Goal: Task Accomplishment & Management: Manage account settings

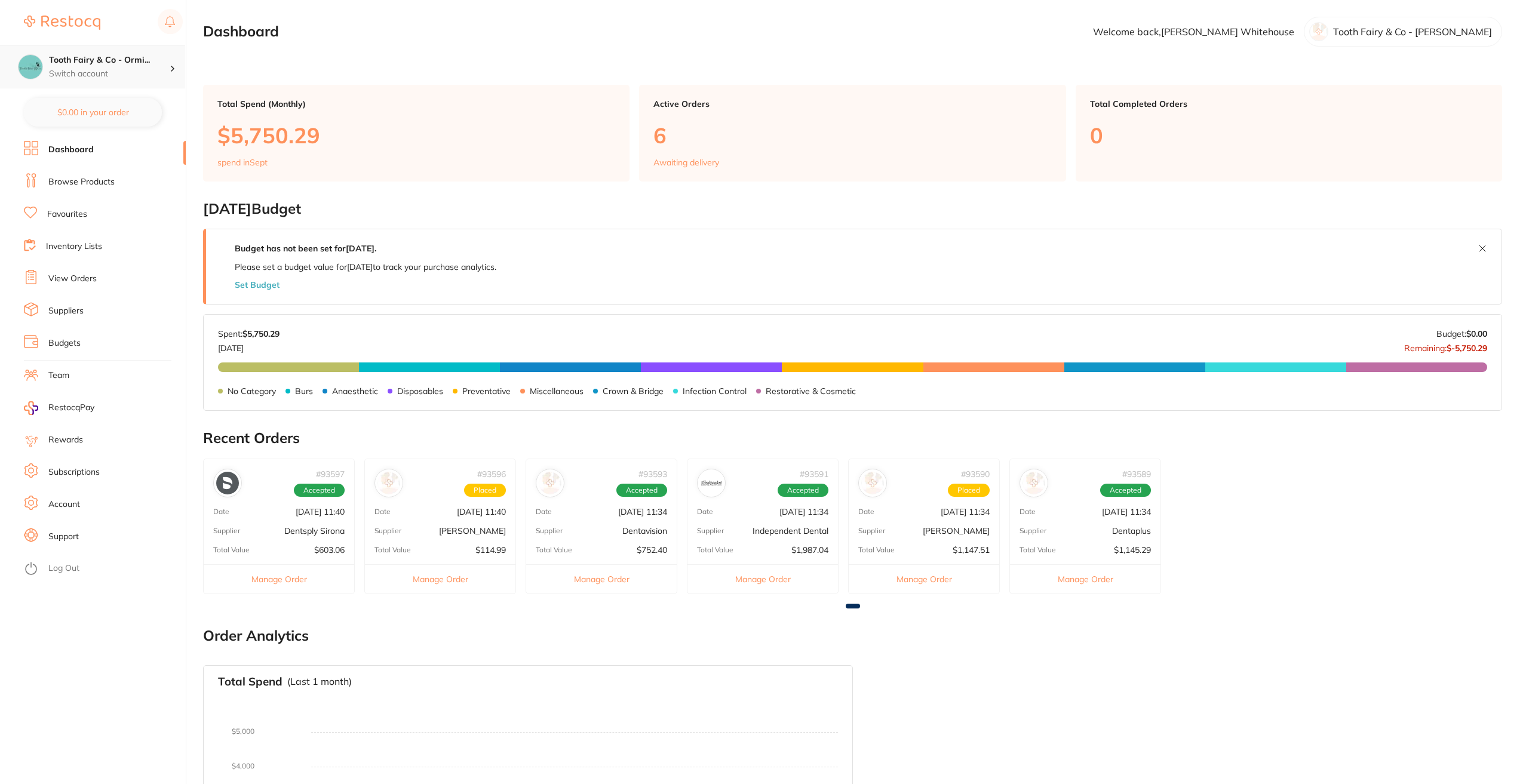
click at [134, 82] on div "Tooth Fairy & Co - Ormi... Switch account" at bounding box center [93, 67] width 185 height 43
click at [126, 111] on div "Tooth Fairy & Co - Thornlands" at bounding box center [93, 103] width 167 height 42
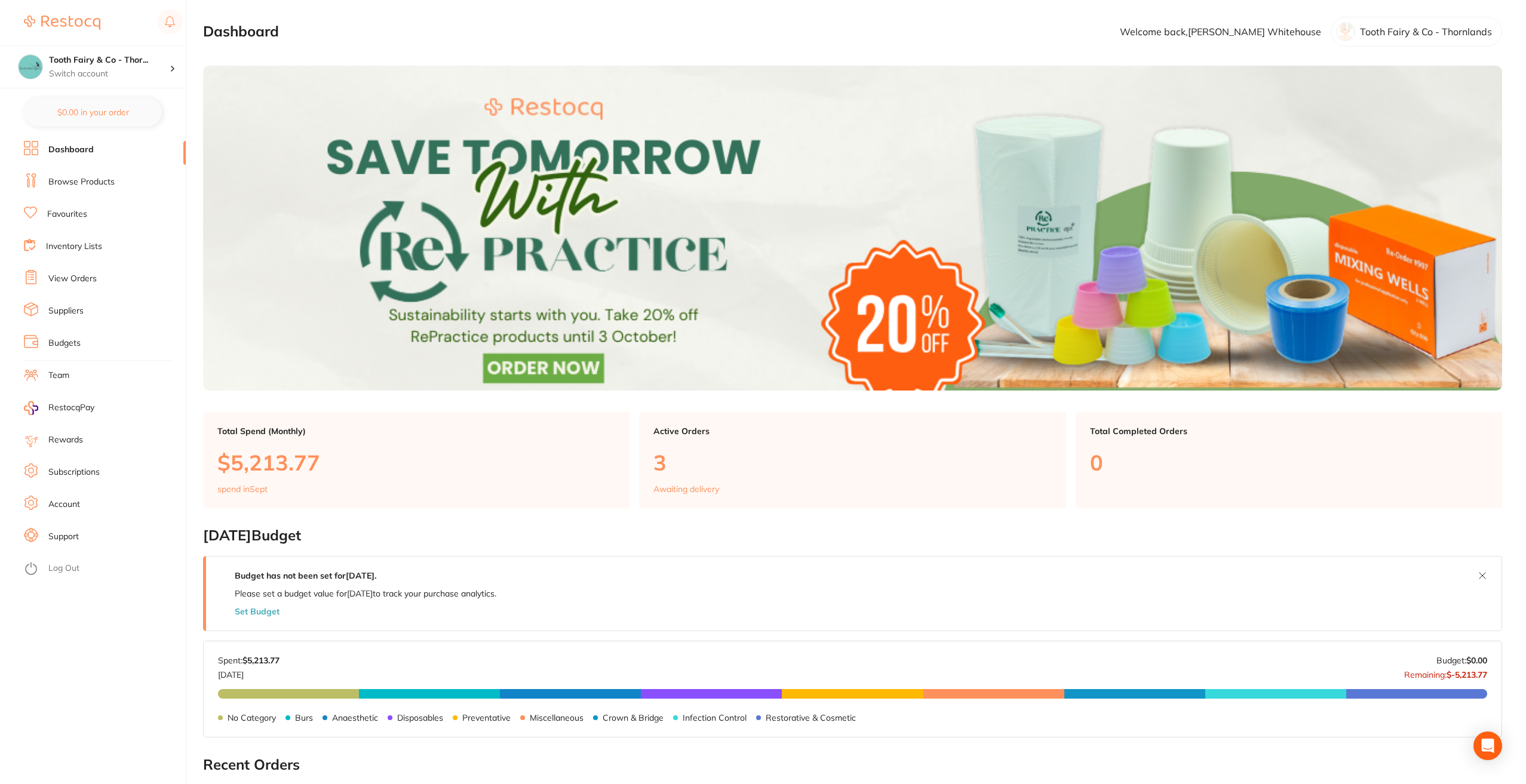
click at [68, 275] on link "View Orders" at bounding box center [72, 279] width 49 height 12
